Goal: Information Seeking & Learning: Learn about a topic

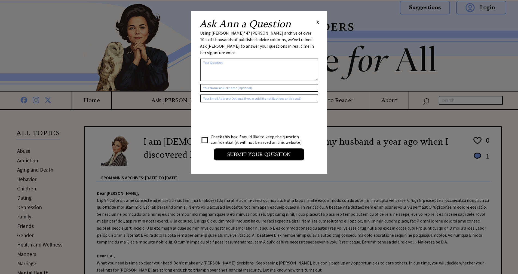
click at [316, 23] on span "X" at bounding box center [317, 21] width 2 height 5
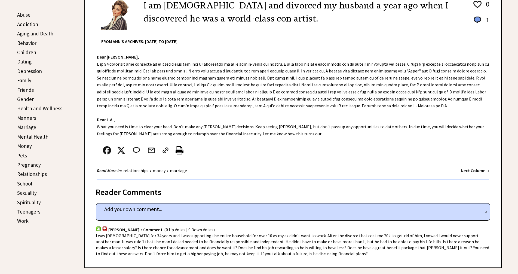
scroll to position [109, 0]
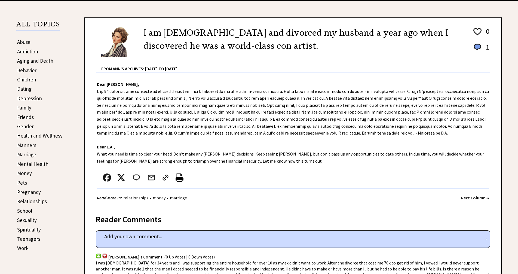
click at [26, 52] on link "Addiction" at bounding box center [27, 51] width 21 height 7
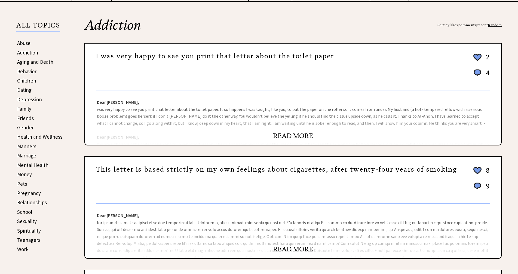
scroll to position [136, 0]
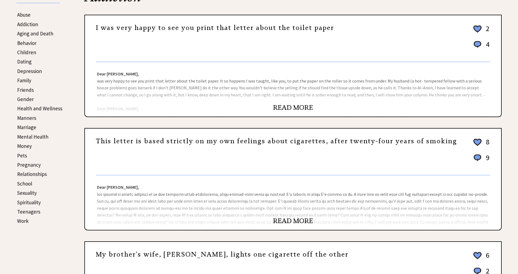
click at [291, 107] on link "READ MORE" at bounding box center [293, 107] width 40 height 8
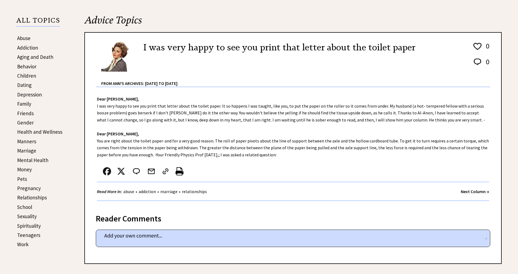
scroll to position [109, 0]
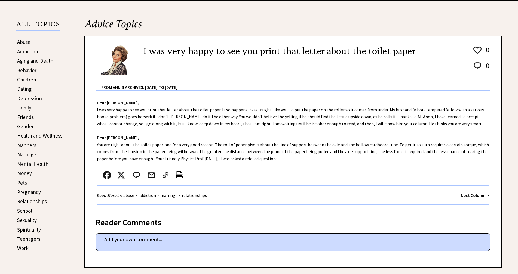
click at [30, 107] on link "Family" at bounding box center [24, 107] width 14 height 7
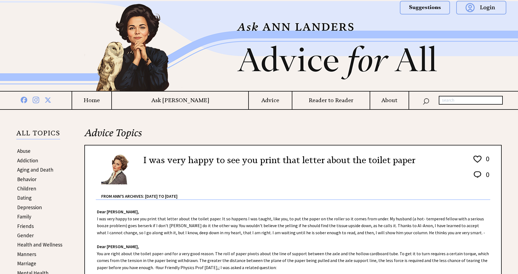
scroll to position [109, 0]
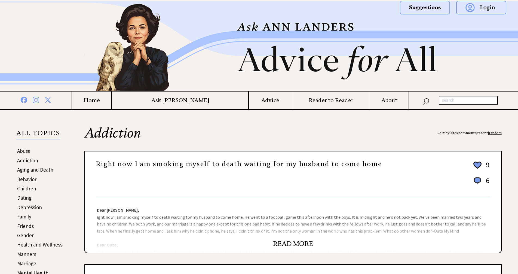
scroll to position [138, 0]
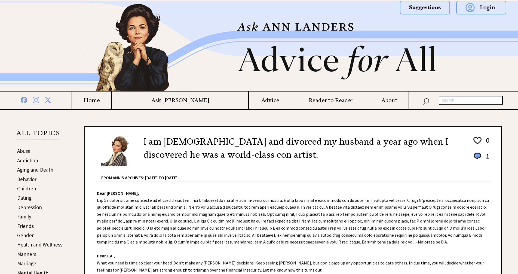
scroll to position [109, 0]
